Goal: Information Seeking & Learning: Find specific fact

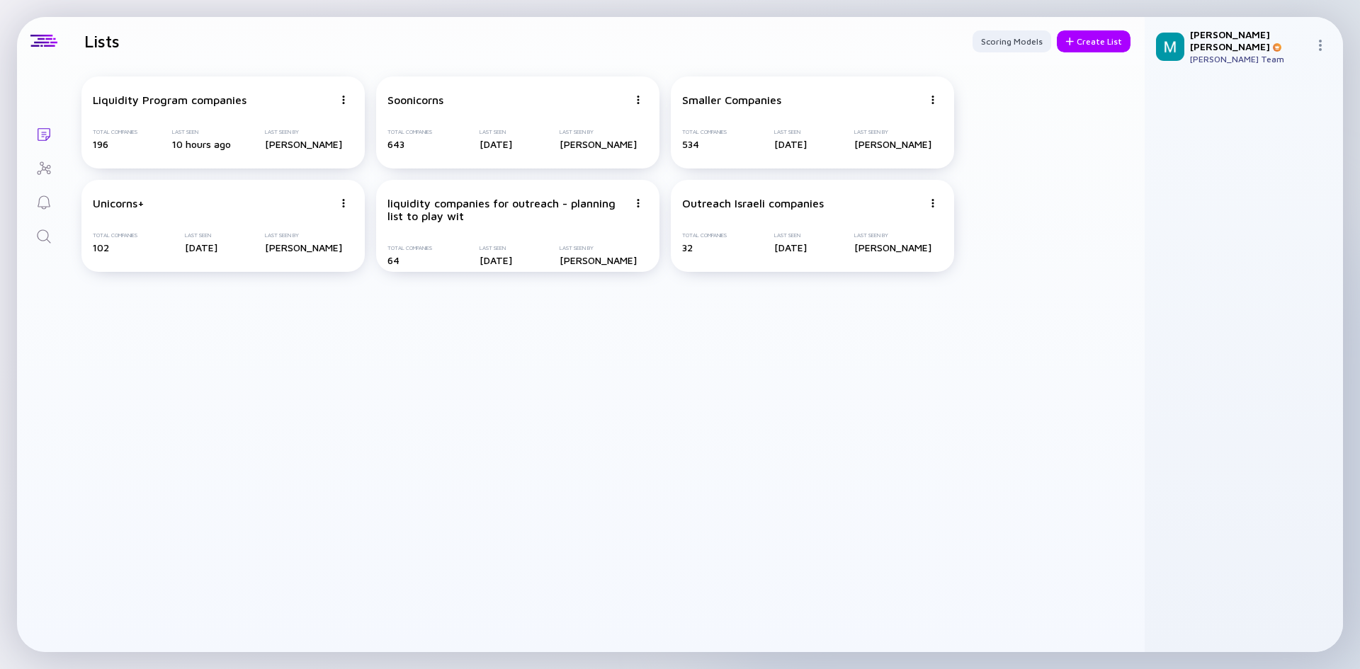
click at [53, 240] on link "Search" at bounding box center [43, 235] width 53 height 34
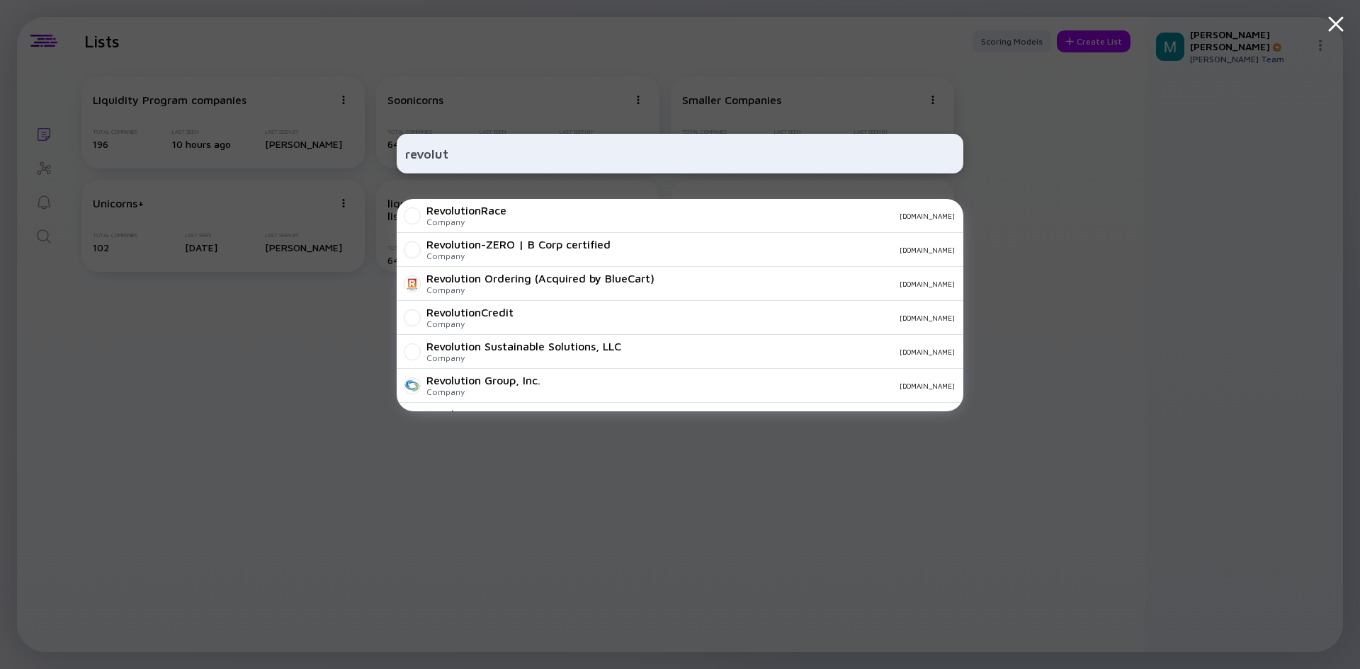
type input "revolut"
click at [377, 530] on div "revolut RevolutionRace Company [DOMAIN_NAME] Revolution-ZERO | B Corp certified…" at bounding box center [680, 334] width 1360 height 669
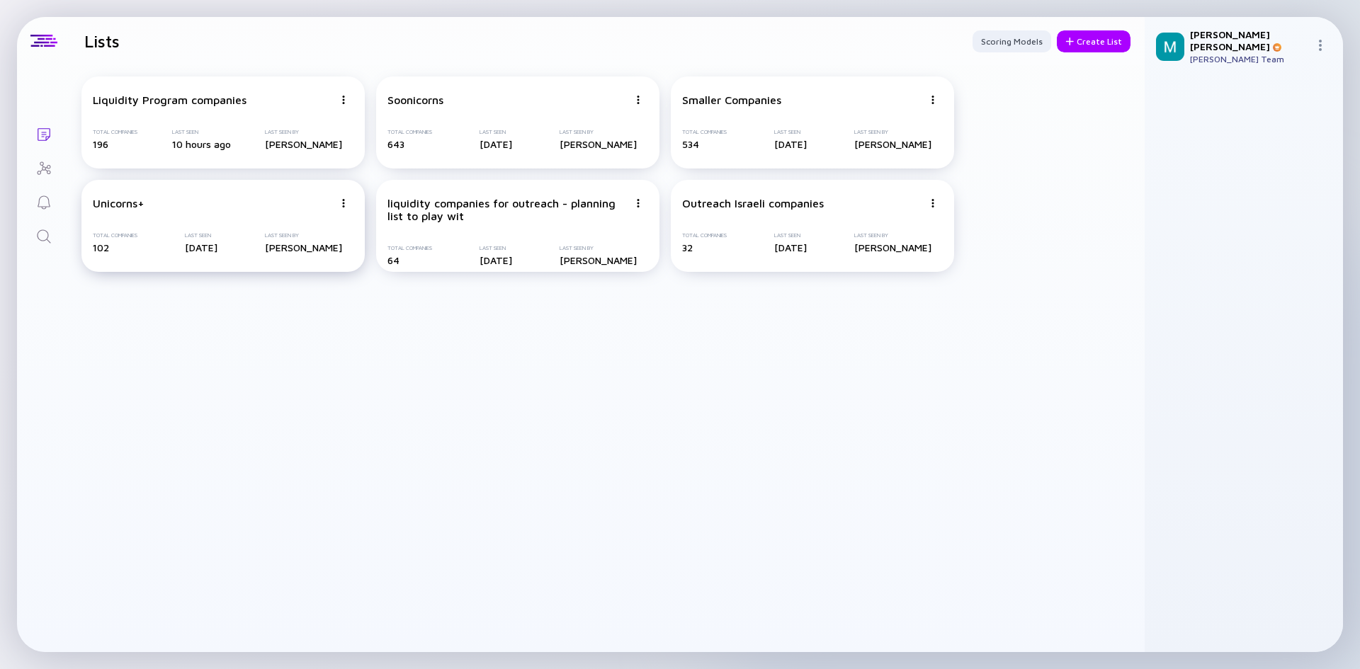
click at [205, 213] on div "Unicorns+ Total Companies 102 Last Seen [DATE] Last Seen By [PERSON_NAME]" at bounding box center [222, 226] width 283 height 92
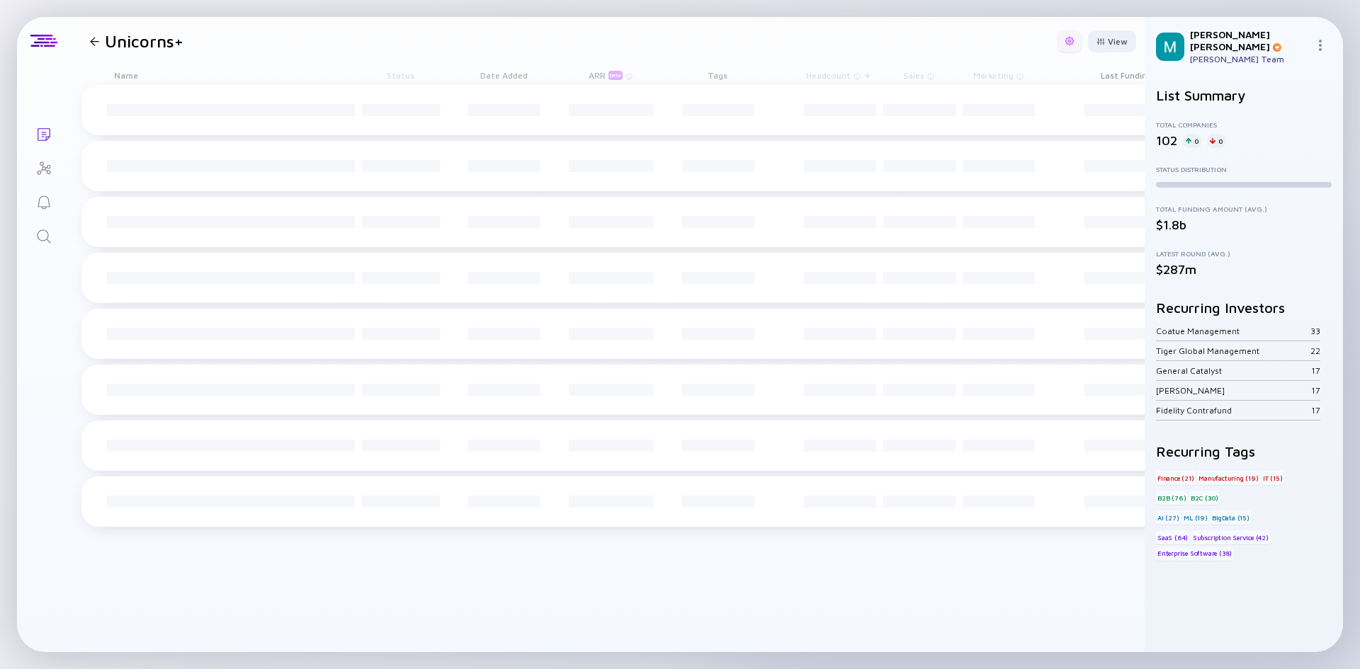
click at [1068, 43] on div at bounding box center [1069, 41] width 9 height 9
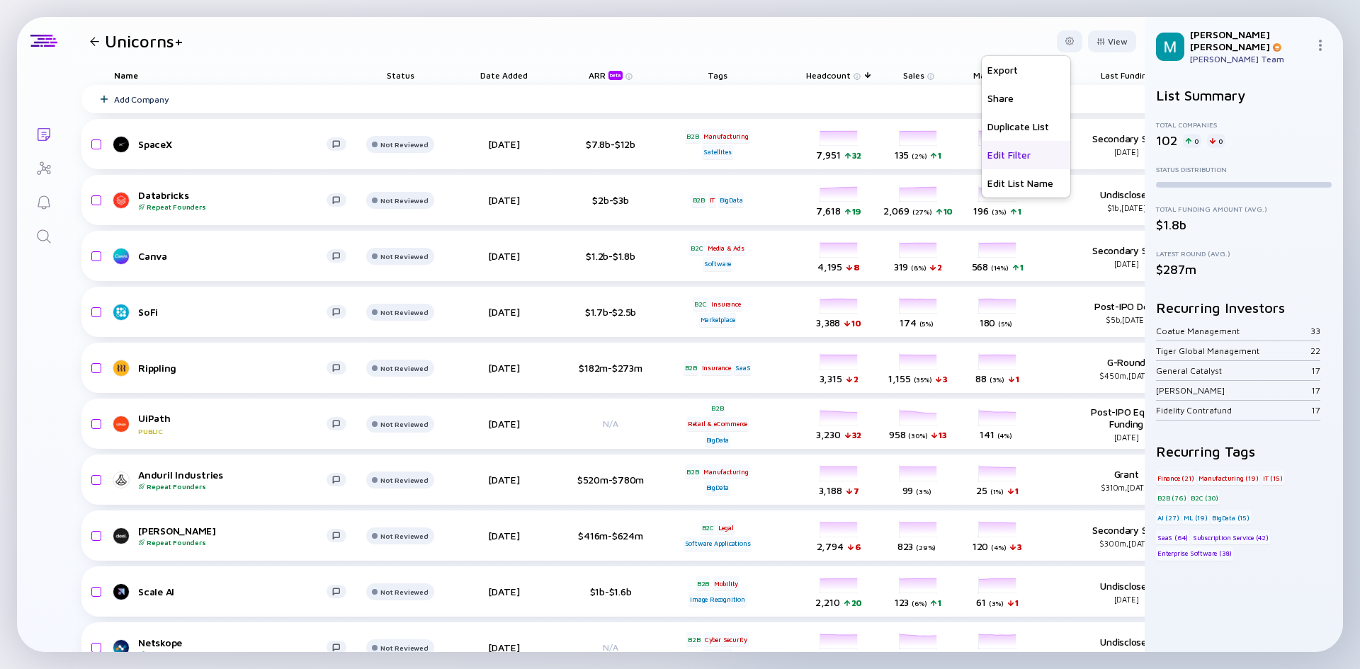
click at [1008, 162] on div "Edit Filter" at bounding box center [1026, 155] width 89 height 28
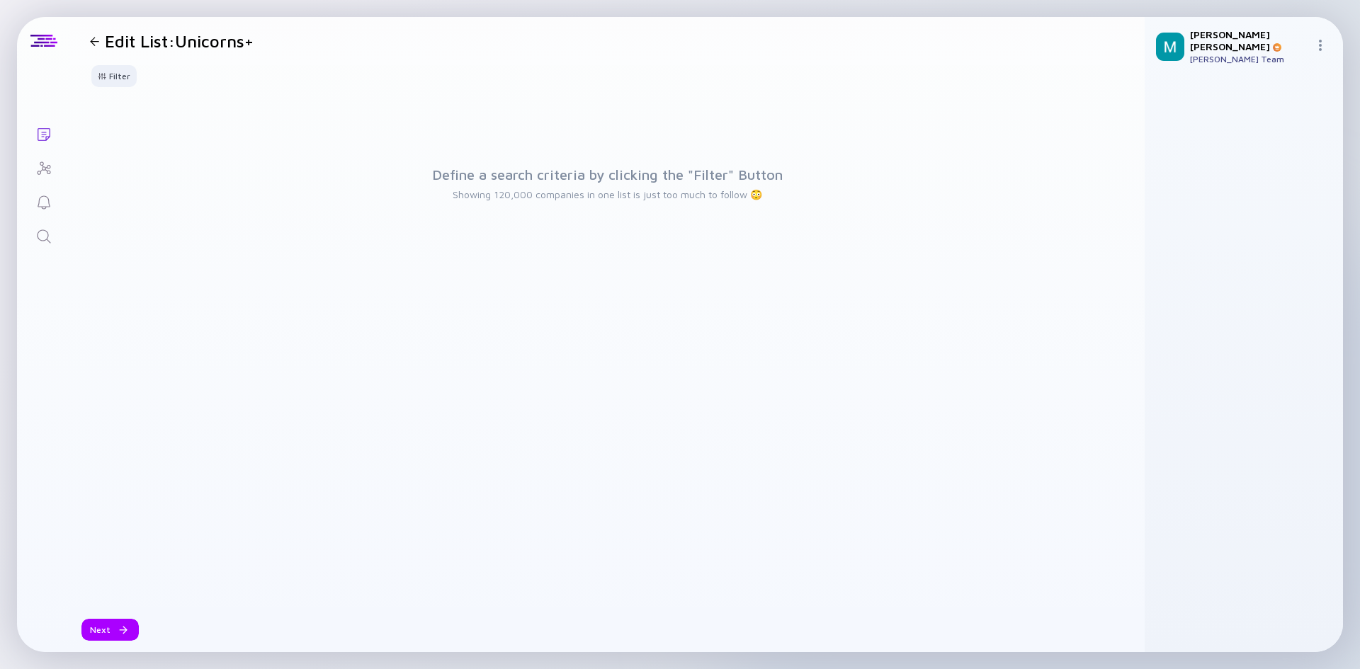
click at [86, 37] on div at bounding box center [94, 41] width 21 height 9
